Goal: Share content

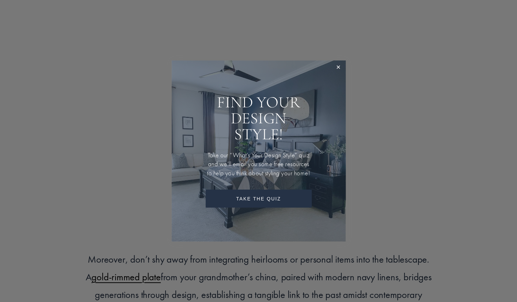
scroll to position [1462, 0]
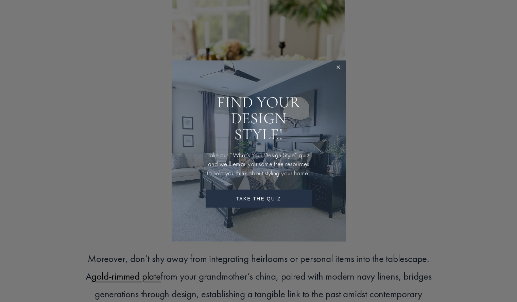
click at [338, 62] on link "Close" at bounding box center [338, 68] width 13 height 13
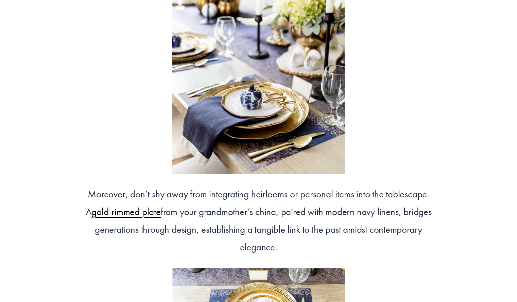
scroll to position [1528, 0]
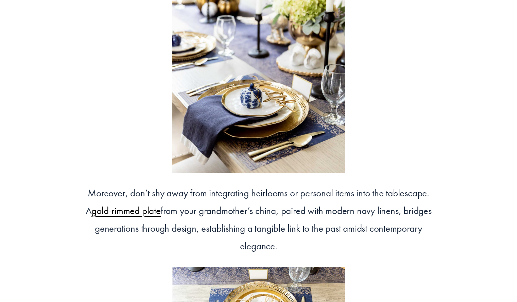
click at [144, 217] on span "gold-rimmed plate" at bounding box center [126, 211] width 69 height 13
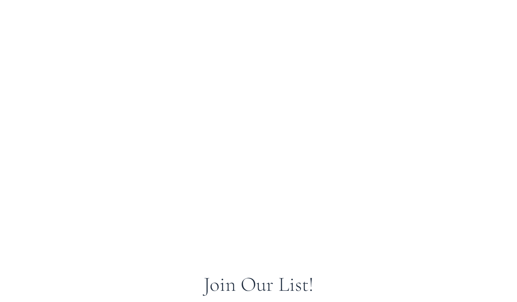
scroll to position [2824, 0]
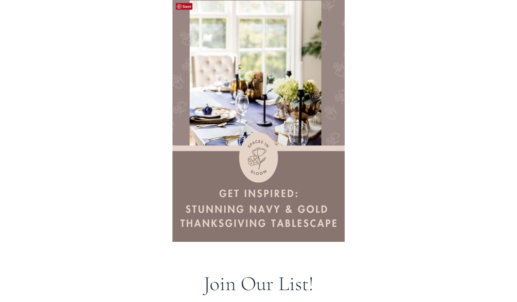
click at [257, 180] on div at bounding box center [258, 112] width 173 height 259
click at [246, 224] on div at bounding box center [258, 112] width 173 height 259
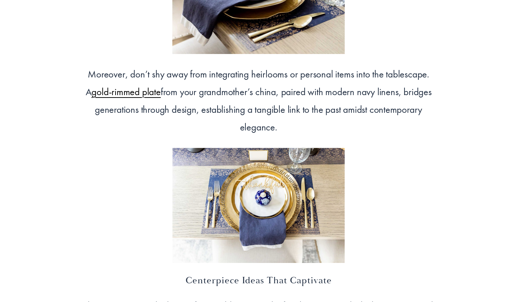
scroll to position [1650, 0]
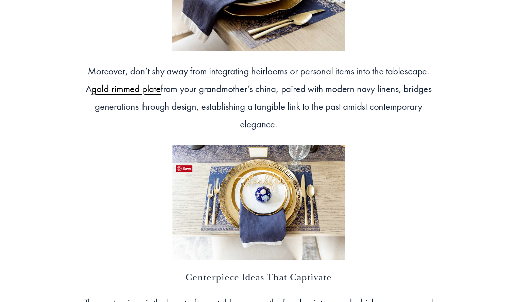
click at [240, 204] on div at bounding box center [258, 202] width 173 height 115
click at [199, 182] on div at bounding box center [258, 202] width 173 height 115
click at [203, 185] on div at bounding box center [258, 202] width 173 height 115
click at [211, 190] on div at bounding box center [258, 202] width 173 height 115
click at [187, 169] on link "Save" at bounding box center [184, 168] width 17 height 7
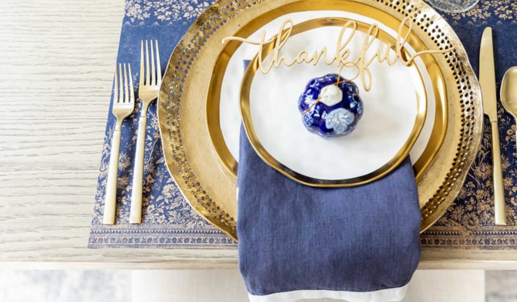
scroll to position [1665, 0]
